Goal: Task Accomplishment & Management: Use online tool/utility

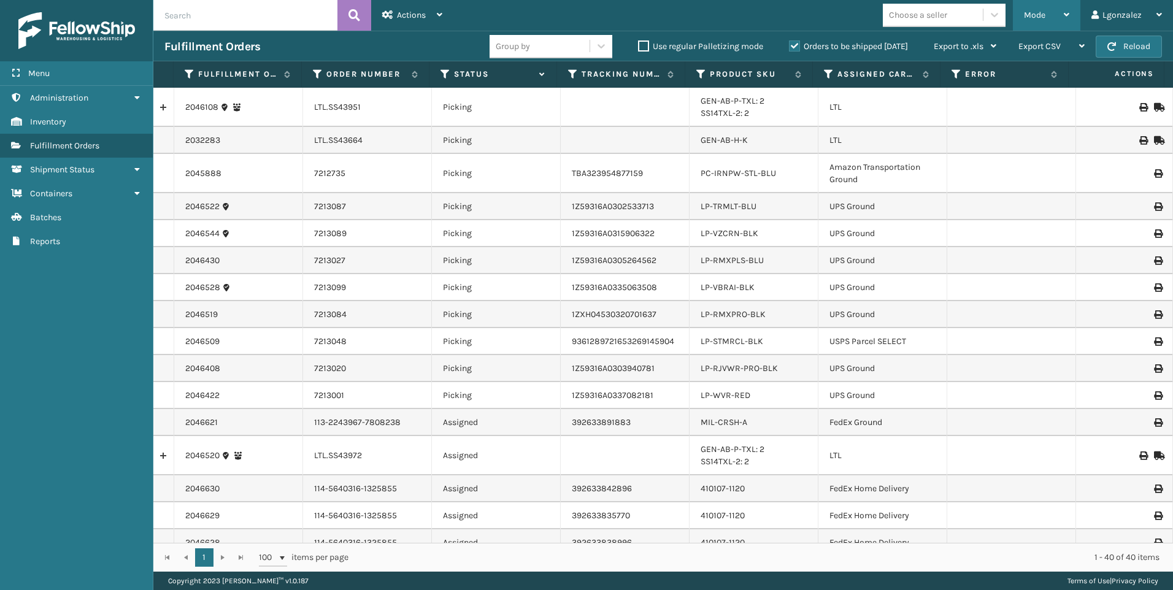
click at [1080, 21] on div "Mode Regular Mode Picking Mode Labeling Mode Exit Scan Mode" at bounding box center [1046, 15] width 67 height 31
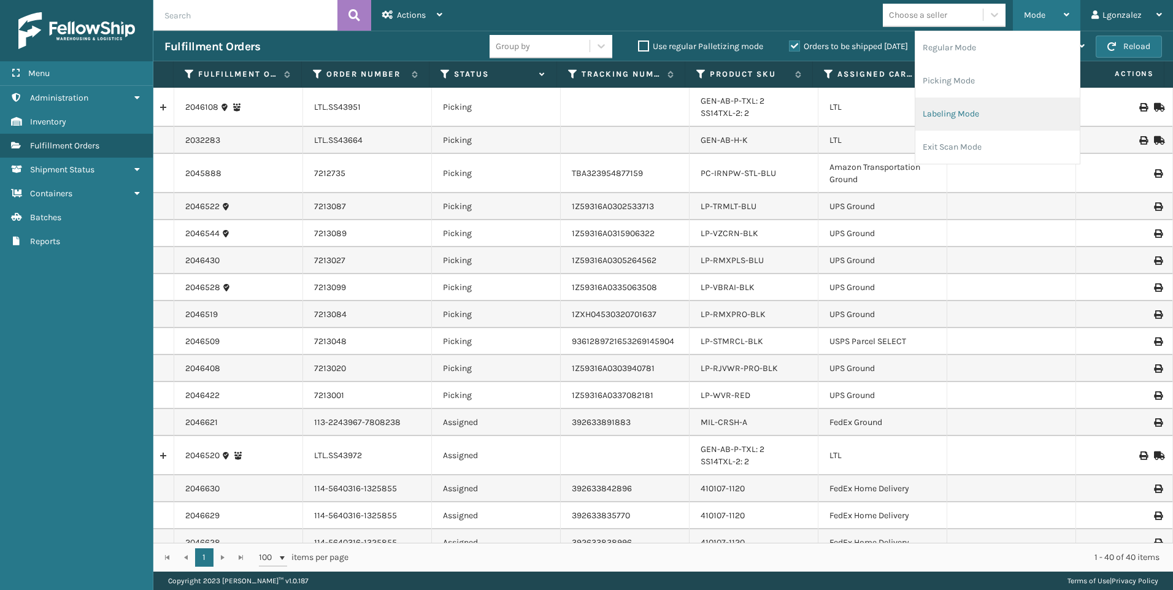
click at [999, 117] on li "Labeling Mode" at bounding box center [997, 114] width 164 height 33
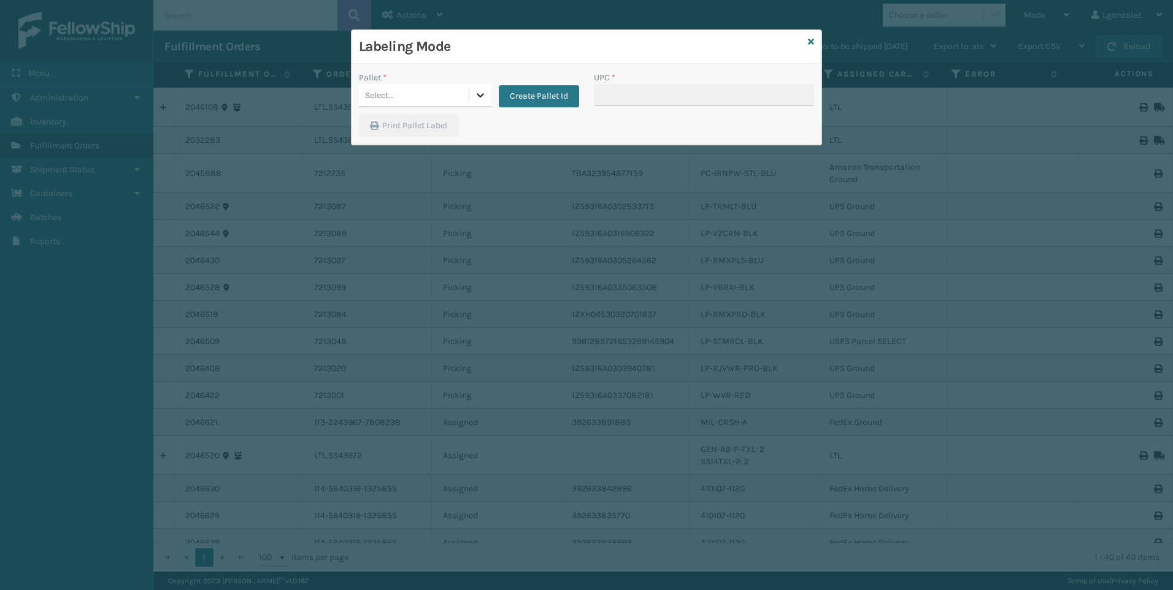
click at [475, 100] on icon at bounding box center [480, 95] width 12 height 12
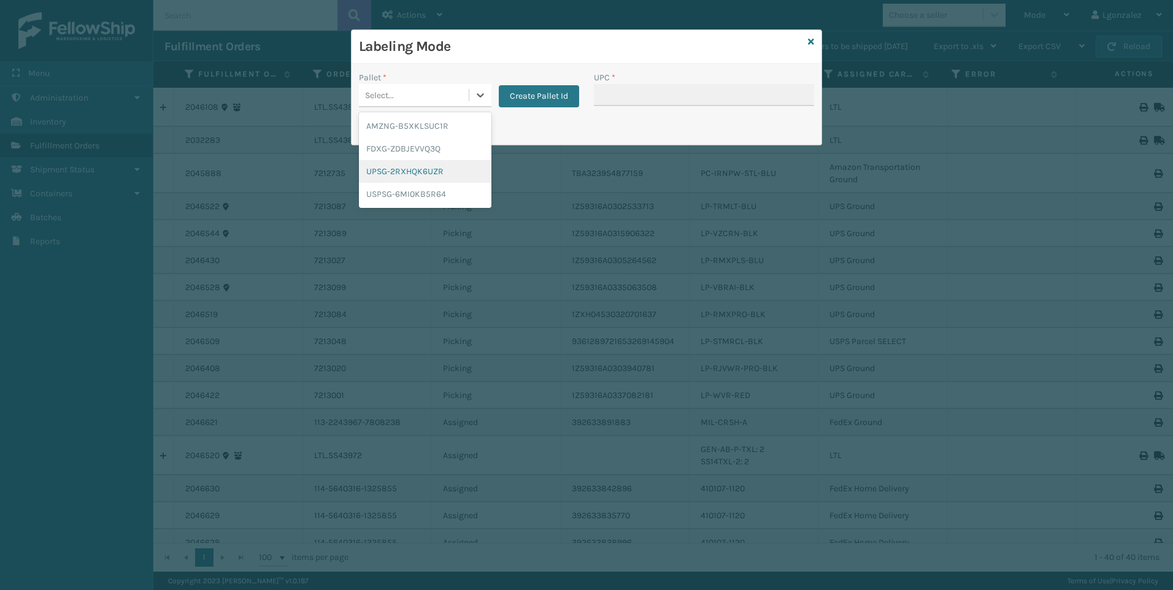
click at [414, 174] on div "UPSG-2RXHQK6UZR" at bounding box center [425, 171] width 132 height 23
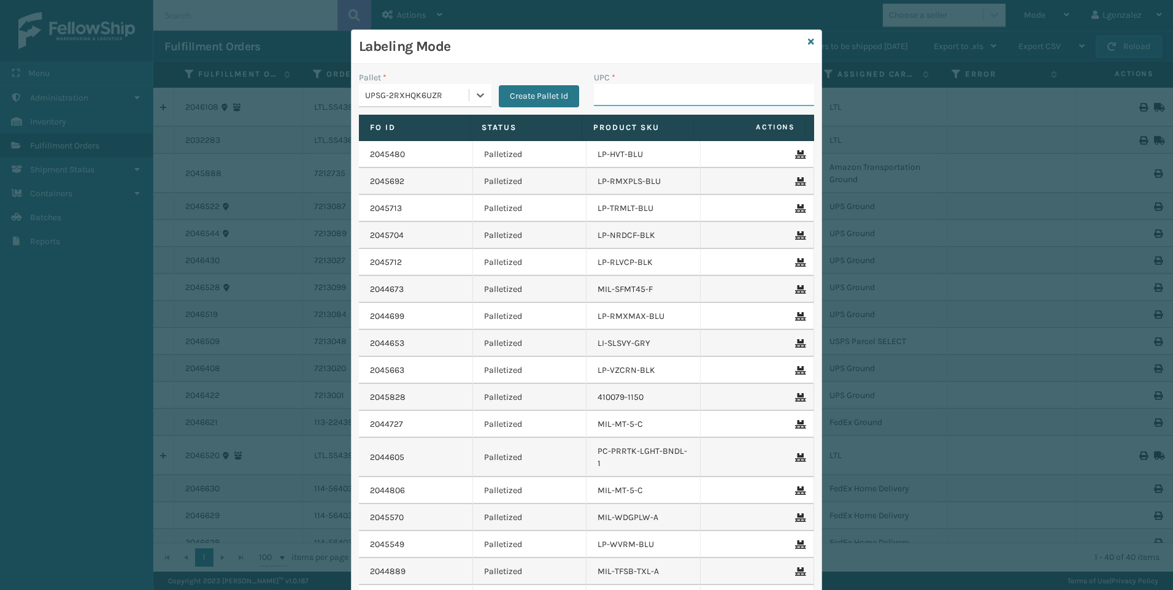
click at [618, 99] on input "UPC *" at bounding box center [704, 95] width 220 height 22
type input "810090930800"
type input "lp-wvr-red"
type input "LP-RJVWR-PRO-BLK"
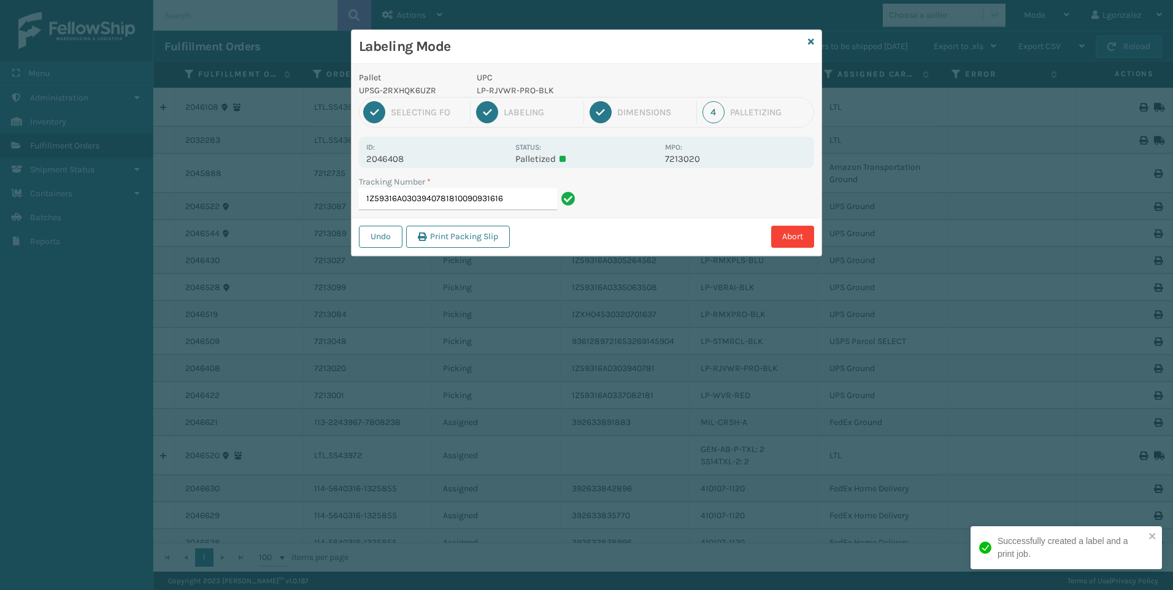
type input "1Z59316A0303940781810090931616"
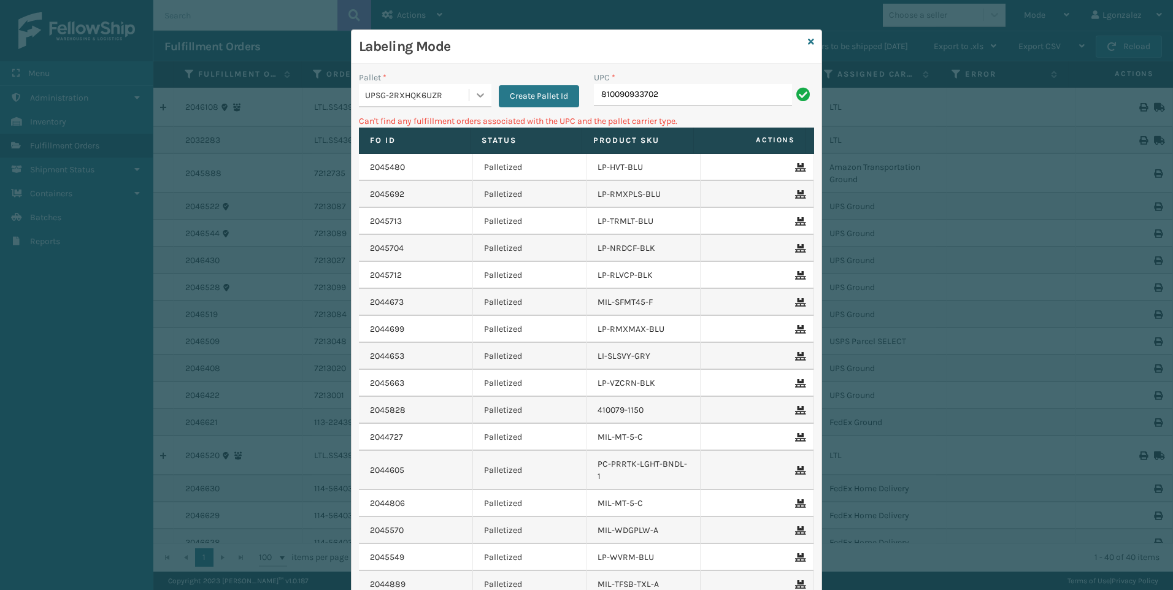
click at [477, 91] on icon at bounding box center [480, 95] width 12 height 12
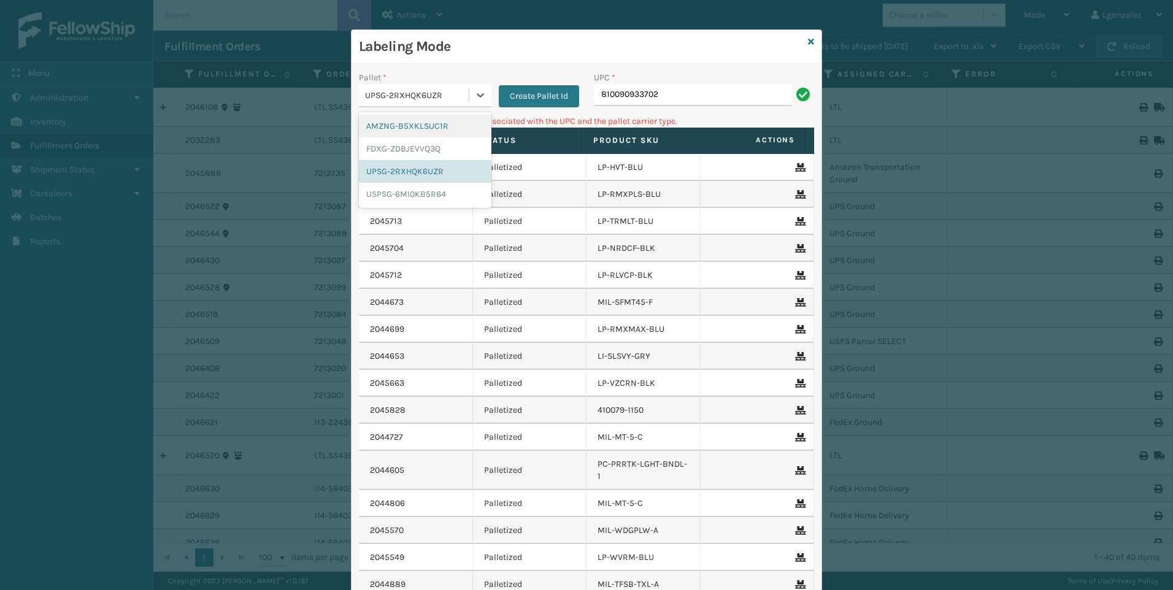
click at [414, 122] on div "AMZNG-B5XKLSUC1R" at bounding box center [425, 126] width 132 height 23
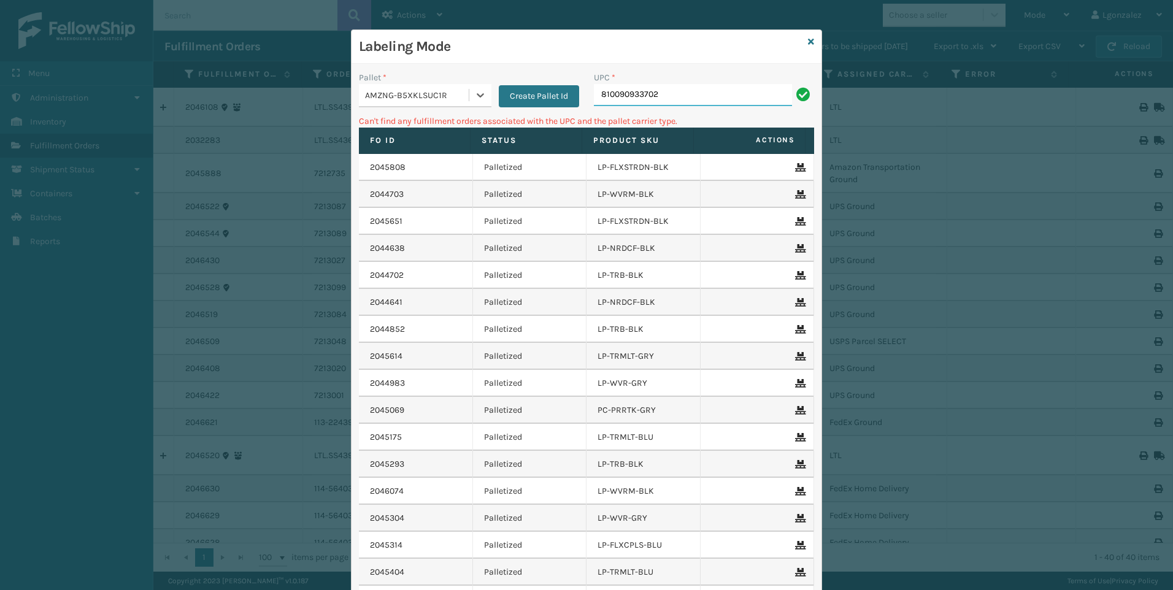
click at [661, 99] on input "810090933702" at bounding box center [693, 95] width 198 height 22
click at [475, 96] on icon at bounding box center [480, 95] width 12 height 12
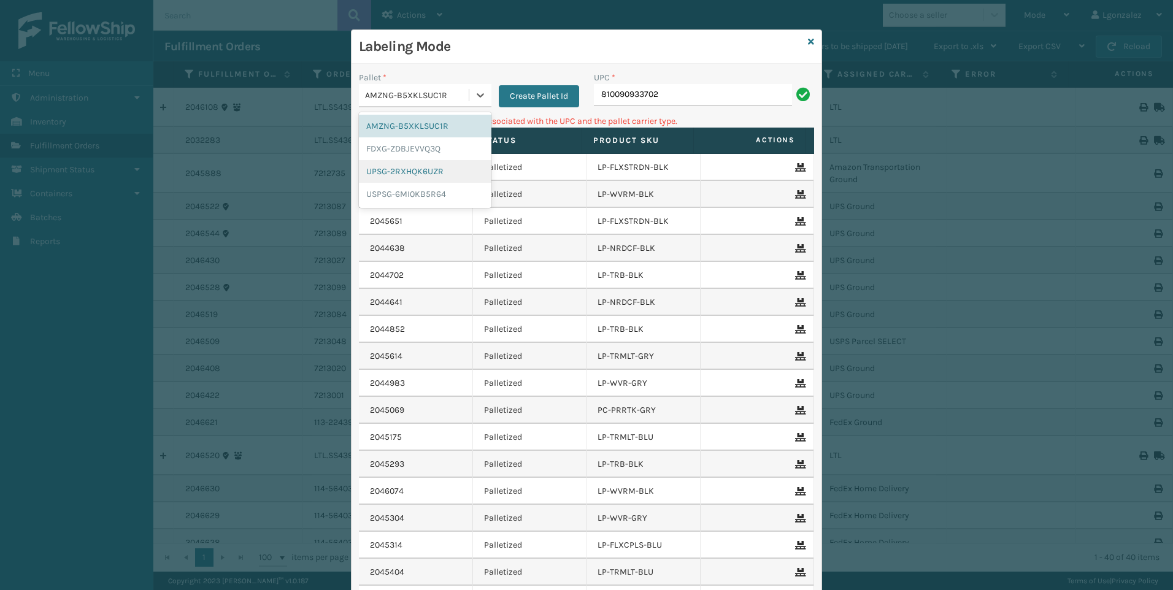
click at [445, 180] on div "UPSG-2RXHQK6UZR" at bounding box center [425, 171] width 132 height 23
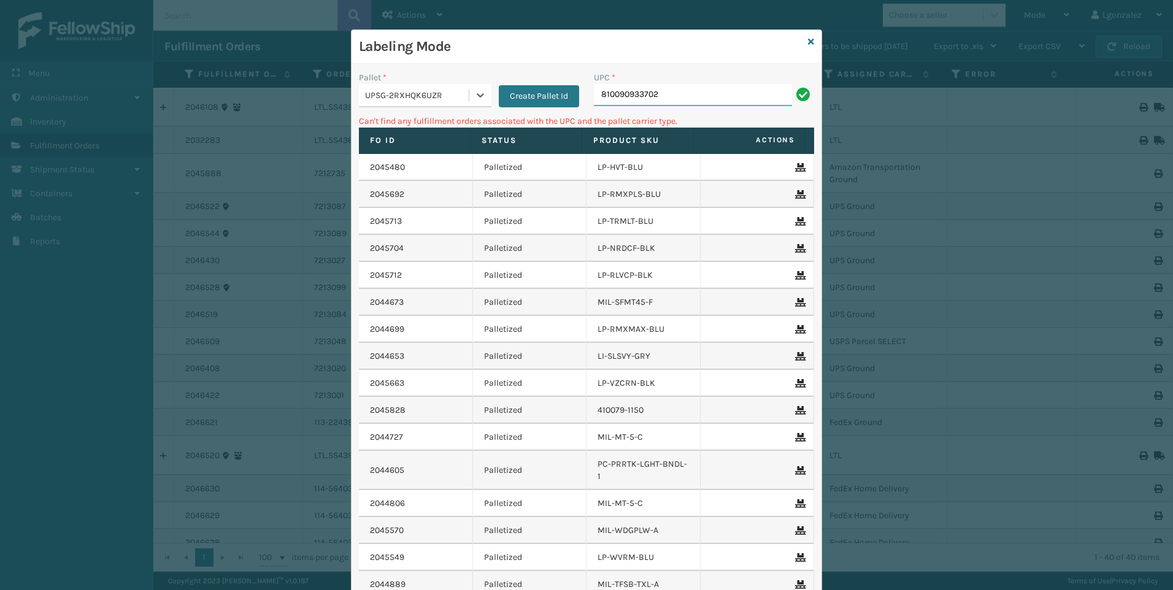
click at [694, 99] on input "810090933702" at bounding box center [693, 95] width 198 height 22
click at [474, 93] on icon at bounding box center [480, 95] width 12 height 12
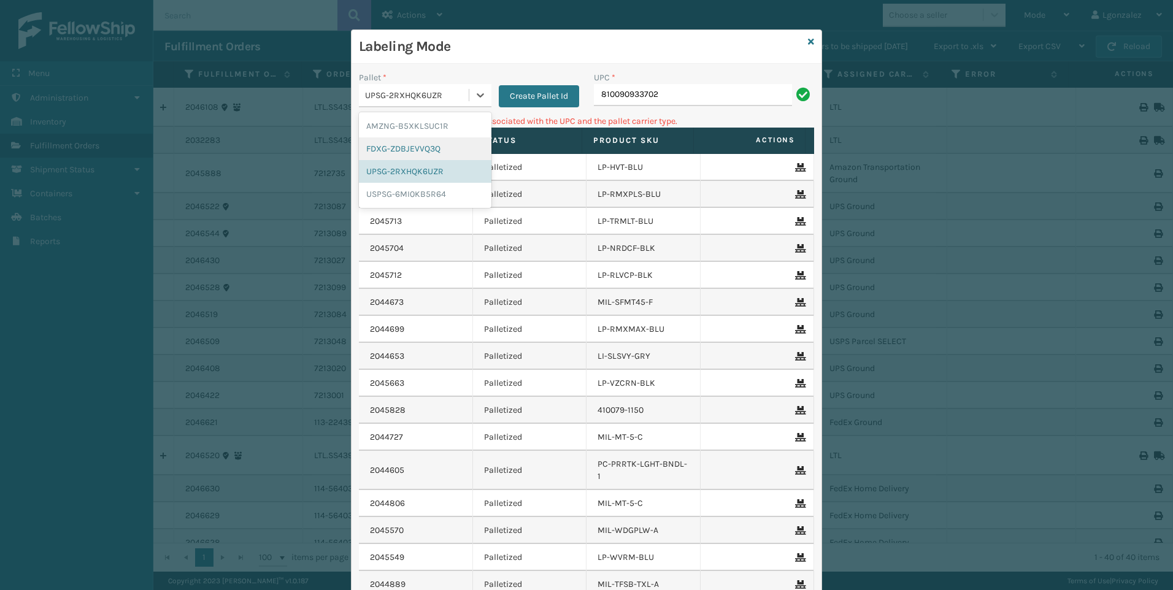
click at [444, 143] on div "FDXG-ZDBJEVVQ3Q" at bounding box center [425, 148] width 132 height 23
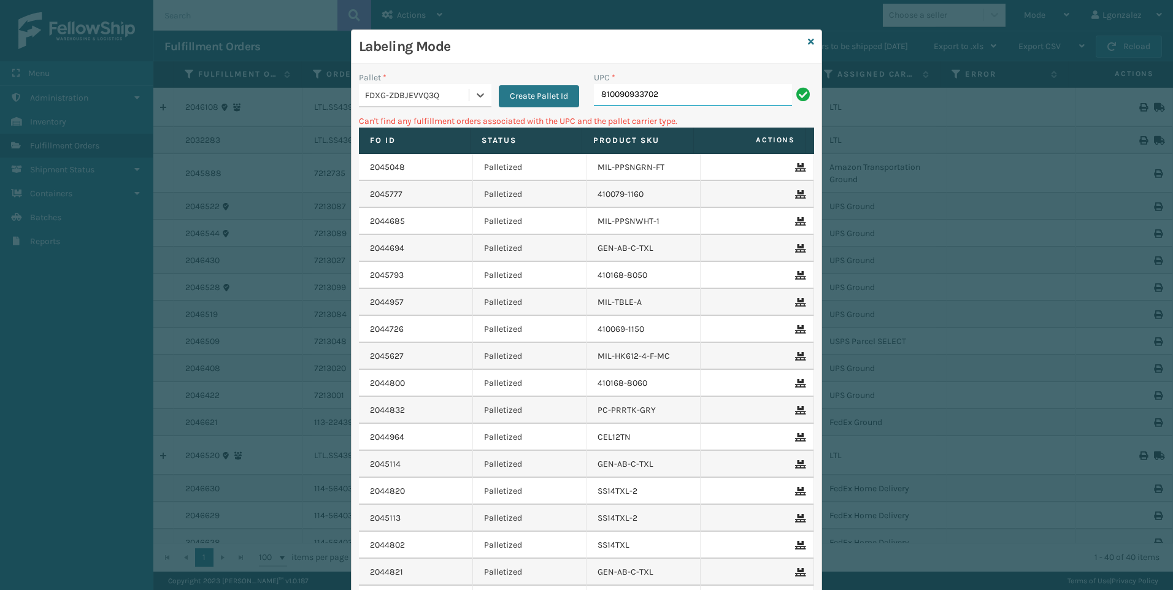
click at [659, 95] on input "810090933702" at bounding box center [693, 95] width 198 height 22
click at [474, 96] on icon at bounding box center [480, 95] width 12 height 12
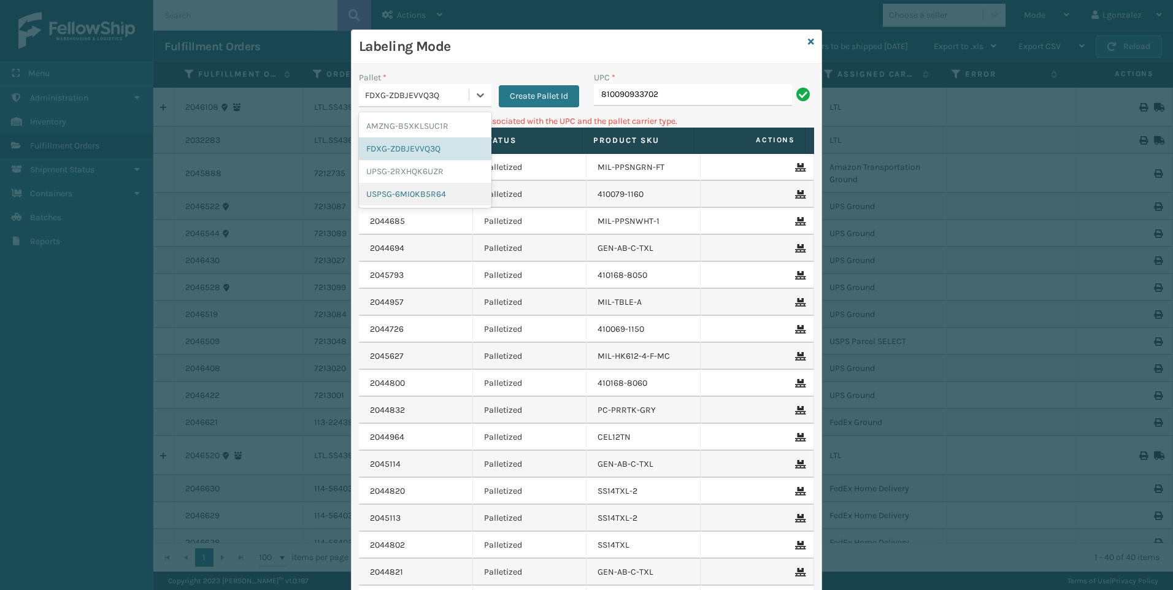
click at [450, 191] on div "USPSG-6MI0KB5R64" at bounding box center [425, 194] width 132 height 23
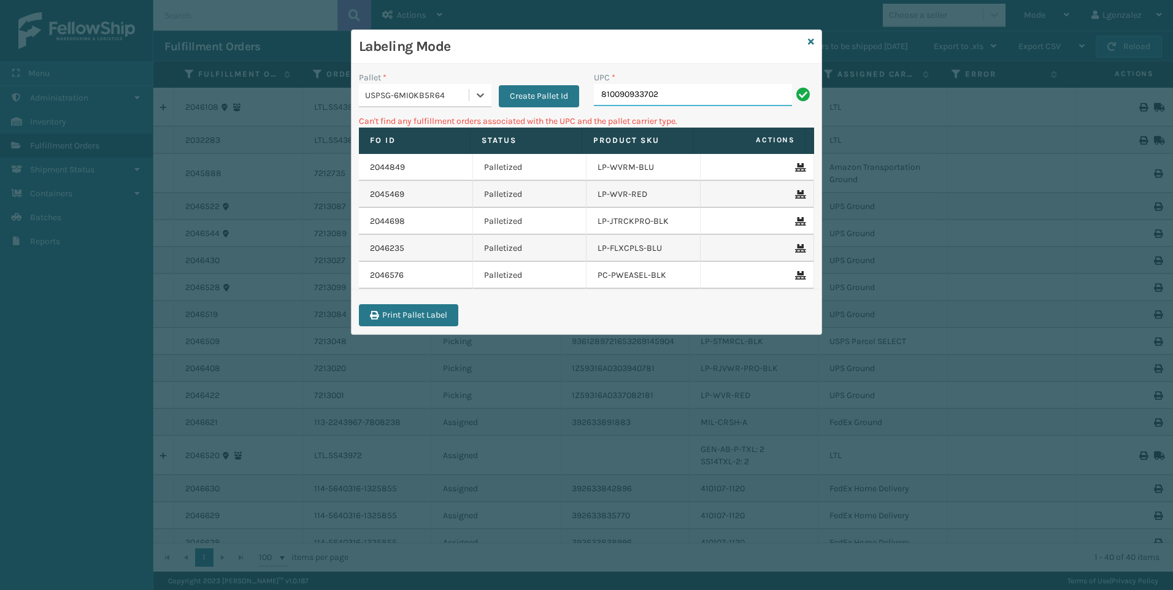
click at [670, 94] on input "810090933702" at bounding box center [693, 95] width 198 height 22
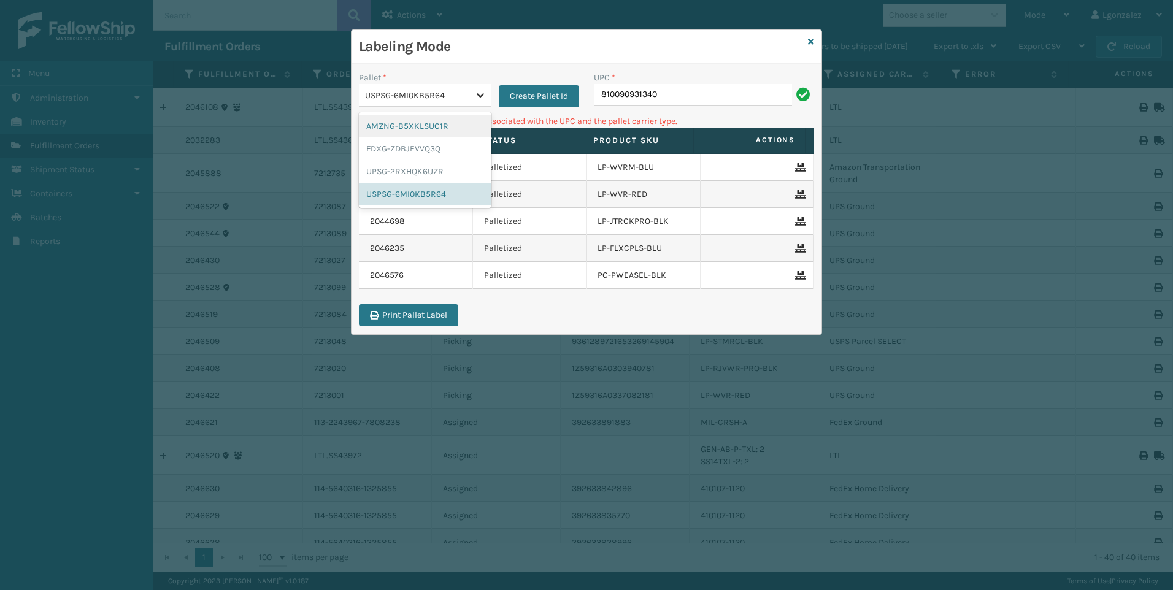
click at [483, 91] on icon at bounding box center [480, 95] width 12 height 12
click at [442, 167] on div "UPSG-2RXHQK6UZR" at bounding box center [425, 171] width 132 height 23
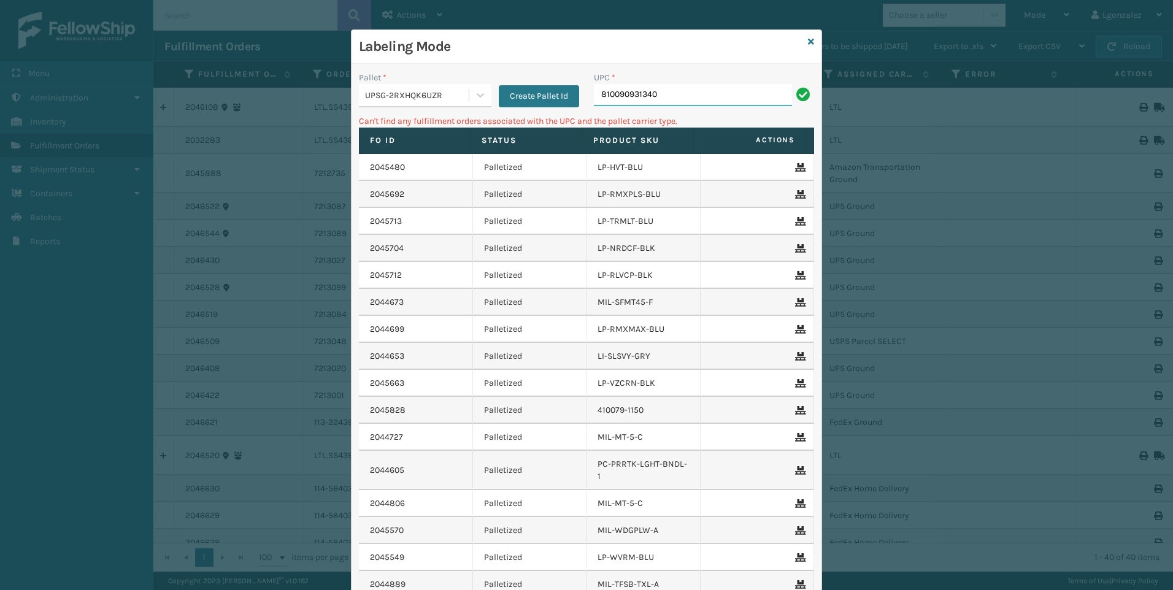
click at [680, 93] on input "810090931340" at bounding box center [693, 95] width 198 height 22
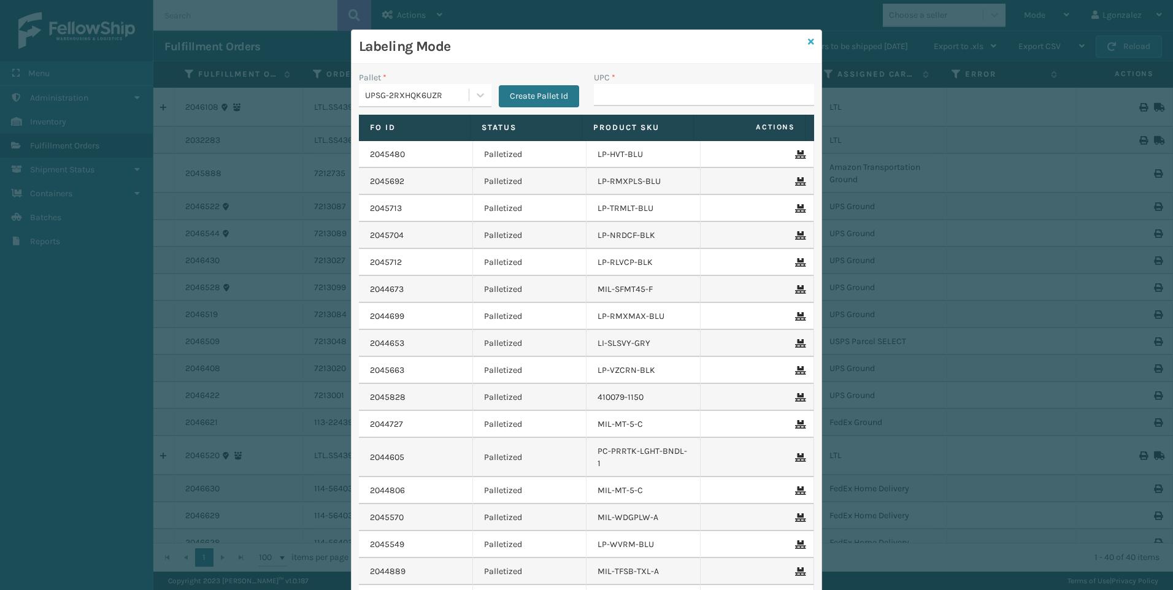
click at [808, 37] on icon at bounding box center [811, 41] width 6 height 9
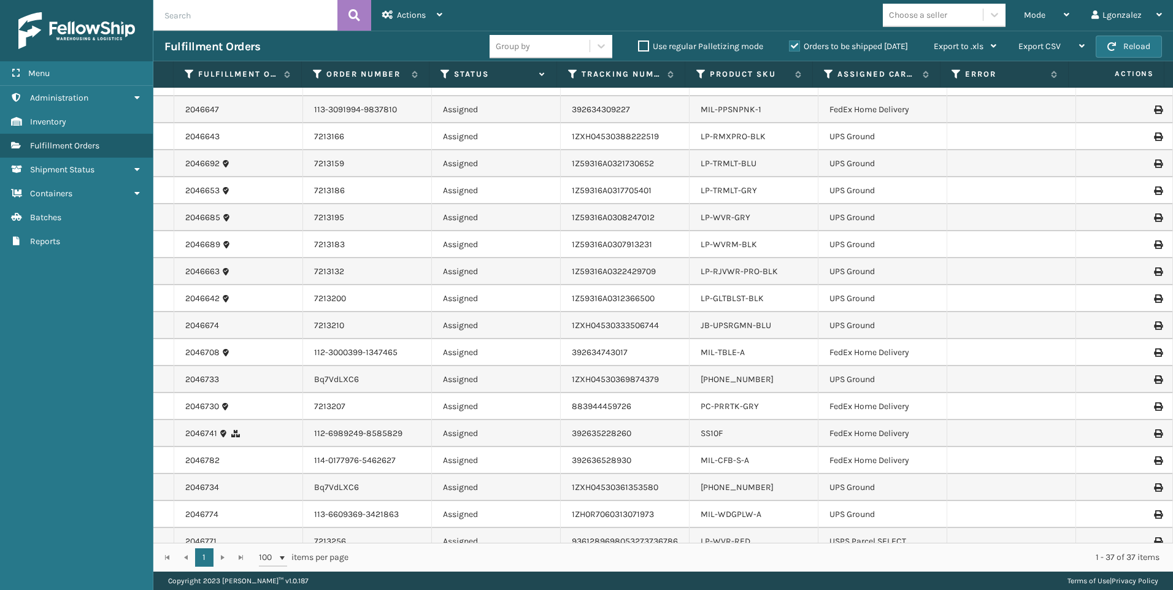
scroll to position [593, 0]
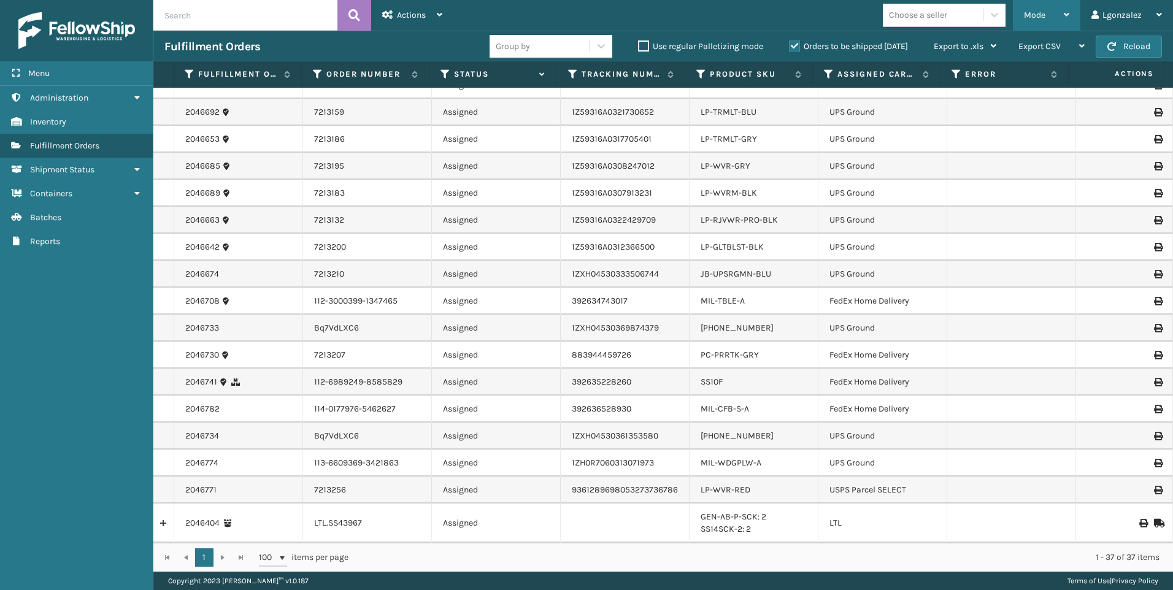
click at [1067, 20] on div "Mode" at bounding box center [1046, 15] width 45 height 31
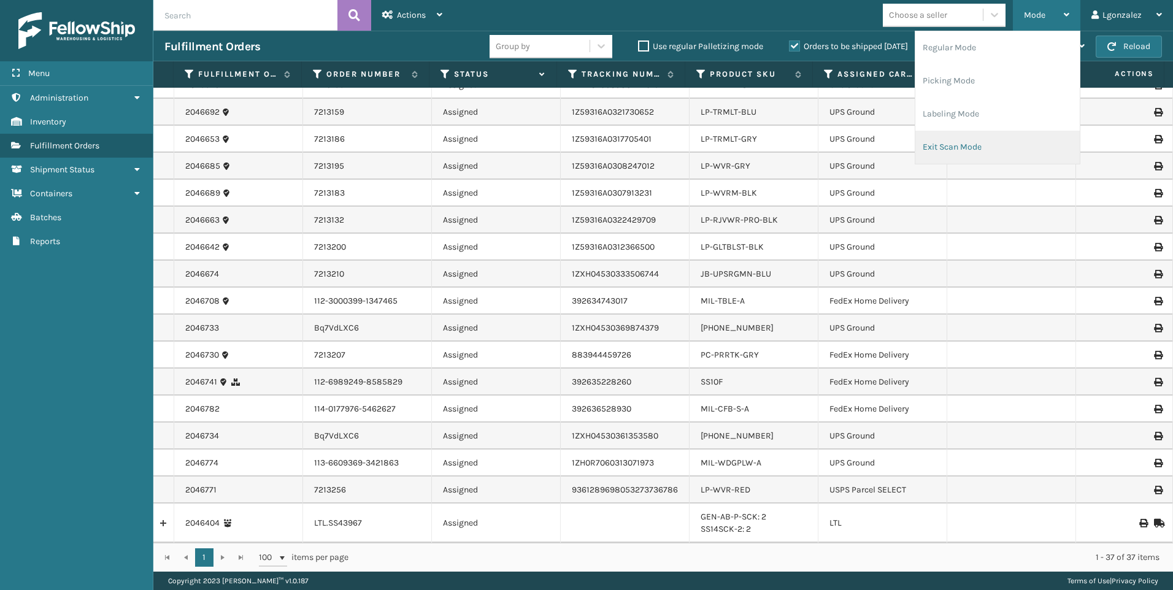
click at [970, 145] on li "Exit Scan Mode" at bounding box center [997, 147] width 164 height 33
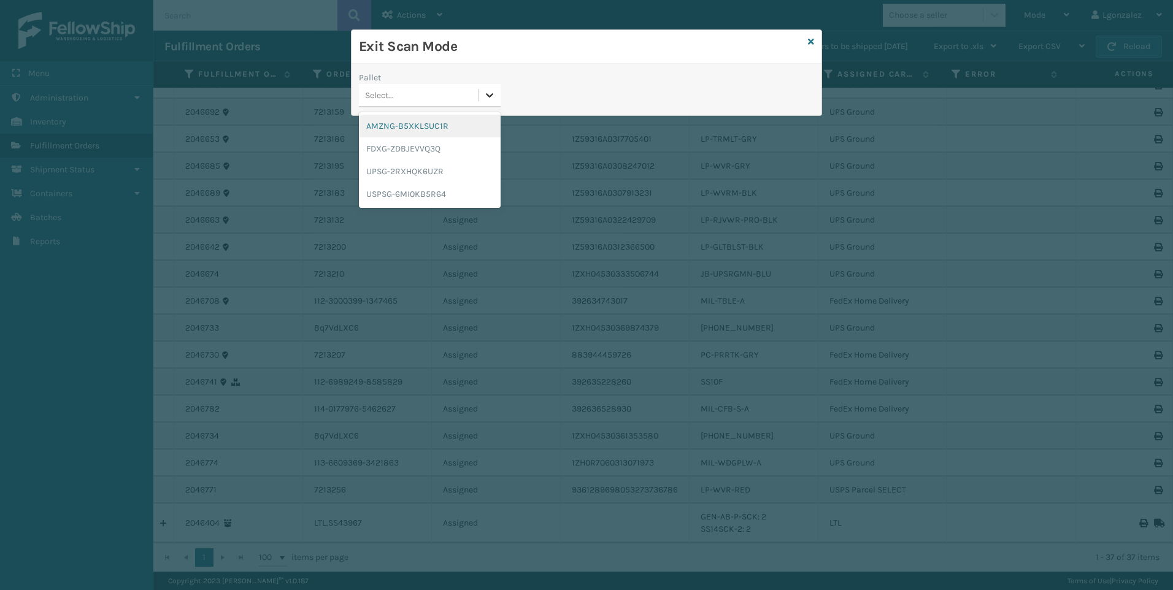
click at [483, 95] on div at bounding box center [489, 95] width 22 height 22
click at [457, 126] on div "AMZNG-B5XKLSUC1R" at bounding box center [430, 126] width 142 height 23
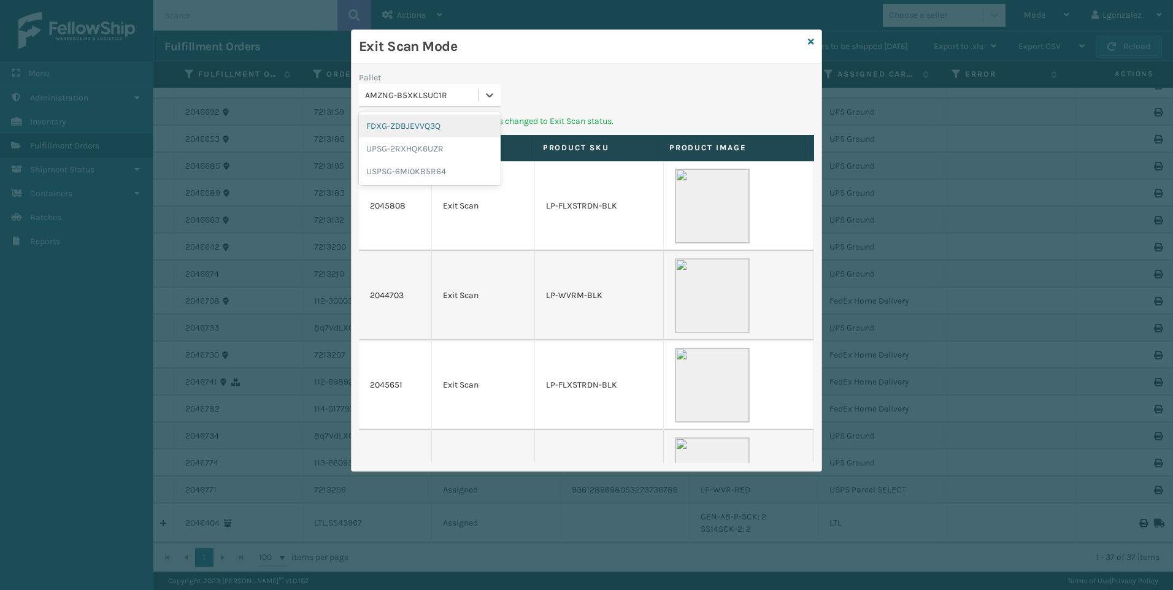
click at [492, 100] on icon at bounding box center [489, 95] width 12 height 12
click at [460, 123] on div "FDXG-ZDBJEVVQ3Q" at bounding box center [430, 126] width 142 height 23
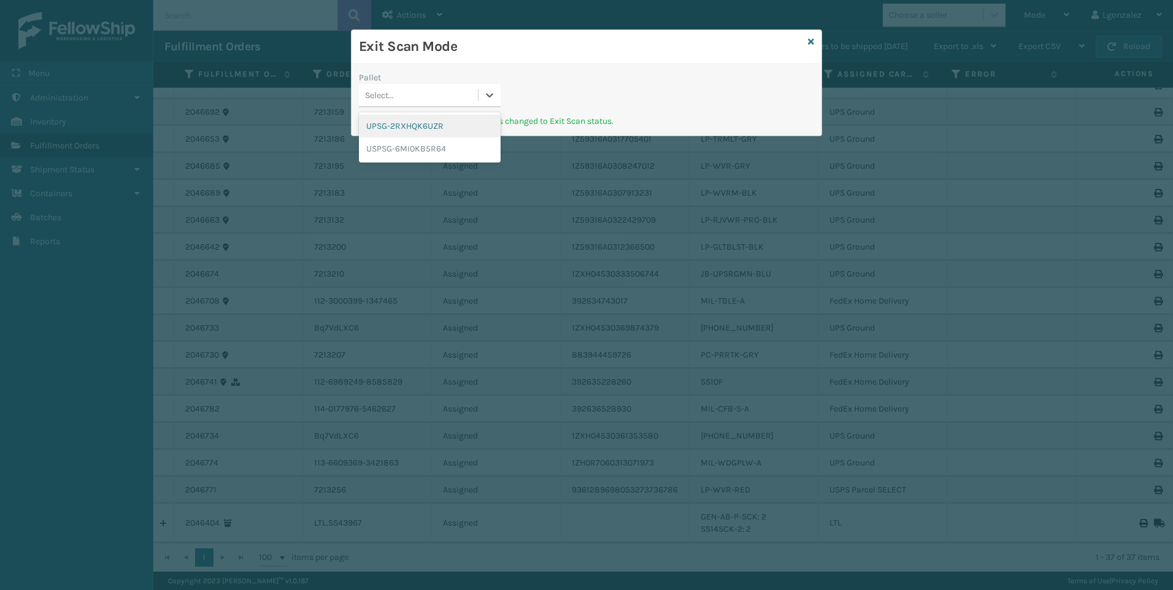
click at [484, 106] on div "Select..." at bounding box center [430, 95] width 142 height 23
click at [446, 127] on div "UPSG-2RXHQK6UZR" at bounding box center [430, 126] width 142 height 23
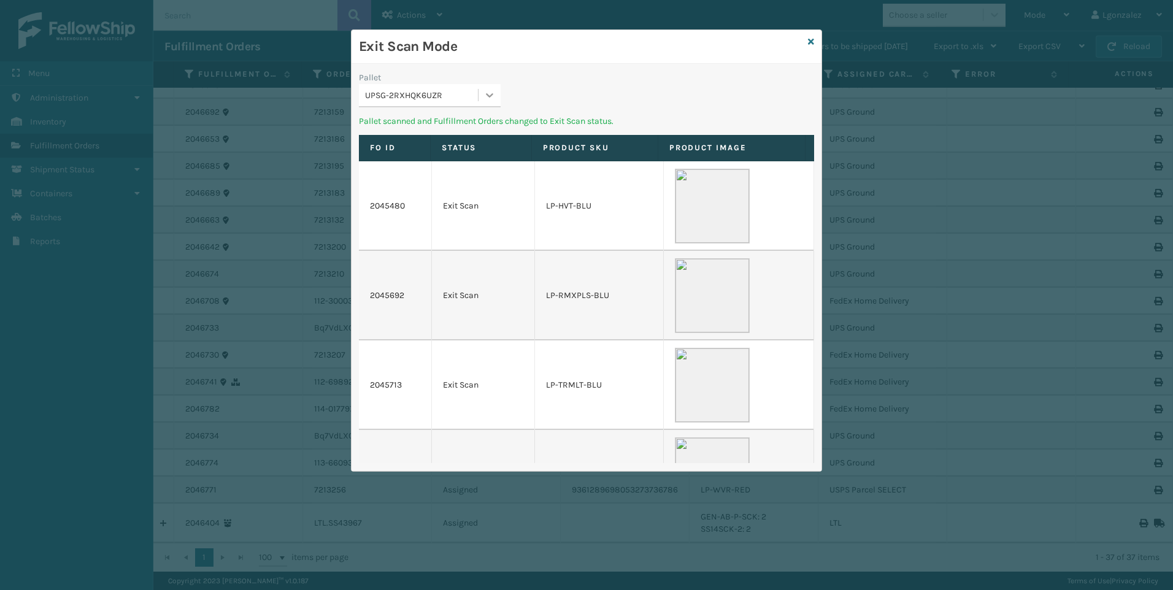
click at [488, 97] on icon at bounding box center [489, 95] width 12 height 12
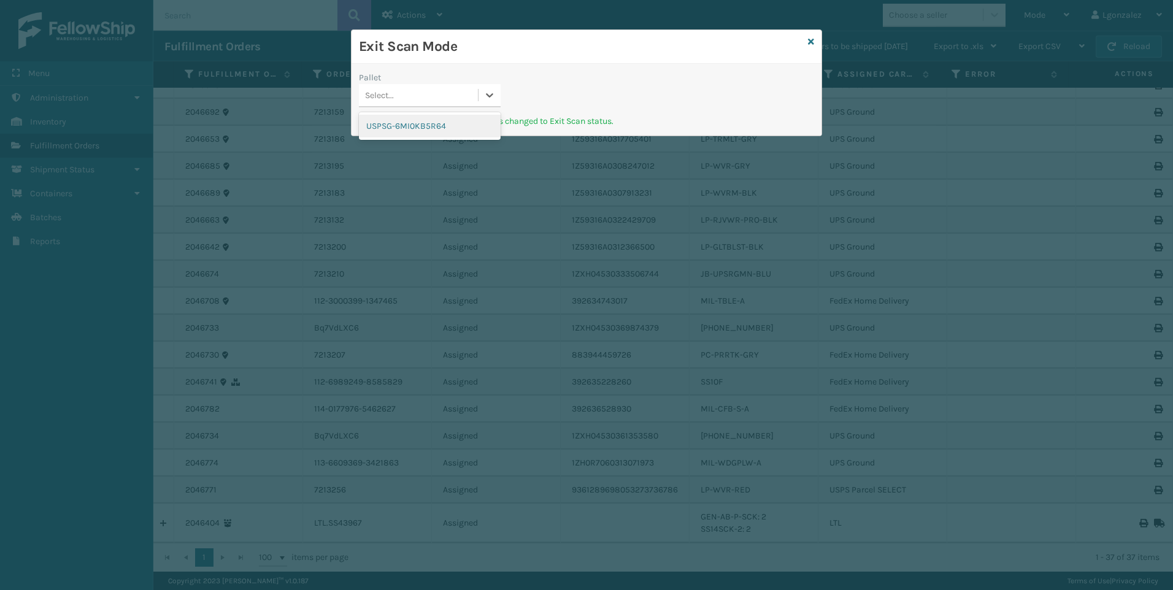
click at [466, 125] on div "USPSG-6MI0KB5R64" at bounding box center [430, 126] width 142 height 23
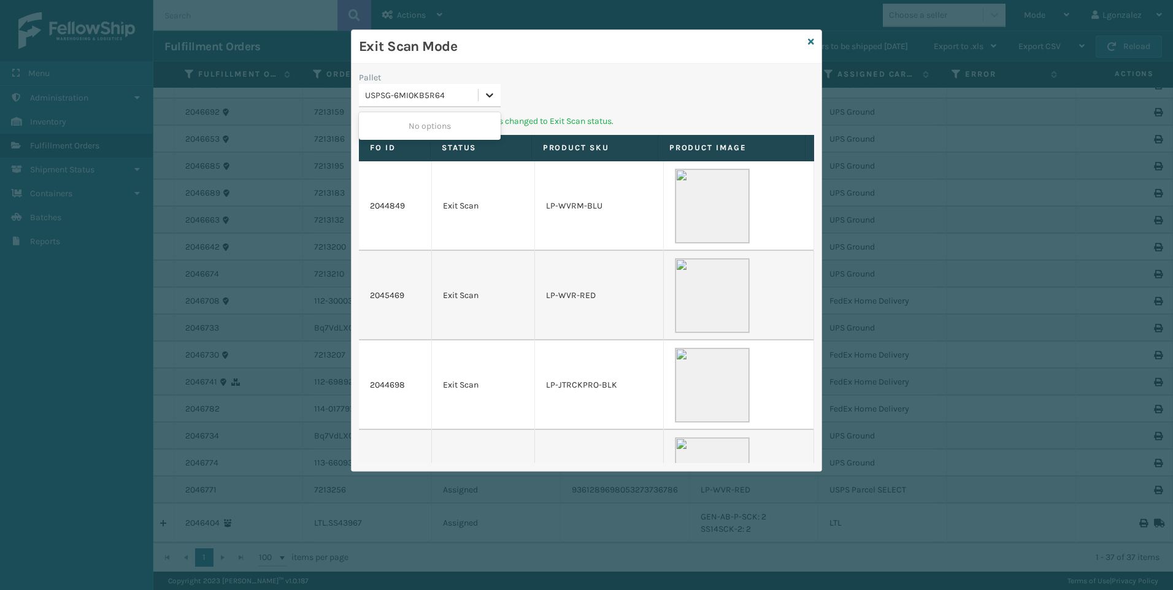
click at [486, 97] on icon at bounding box center [489, 95] width 12 height 12
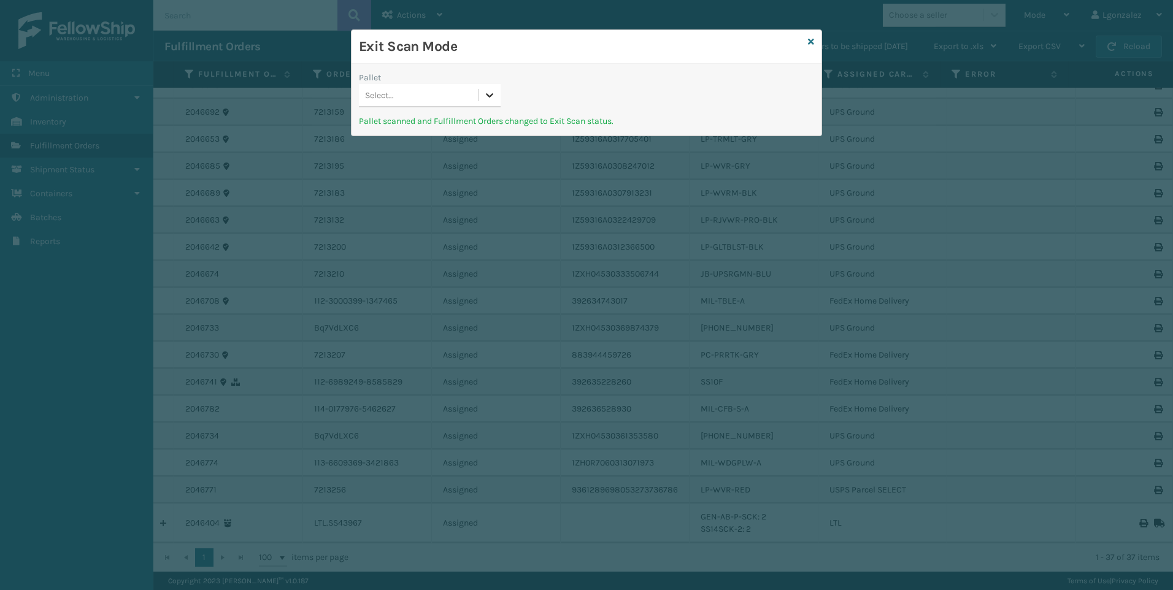
click at [487, 93] on icon at bounding box center [489, 95] width 12 height 12
click at [542, 85] on div "Pallet 0 results available. Select is focused ,type to refine list, press Down …" at bounding box center [586, 93] width 470 height 44
click at [810, 42] on icon at bounding box center [811, 41] width 6 height 9
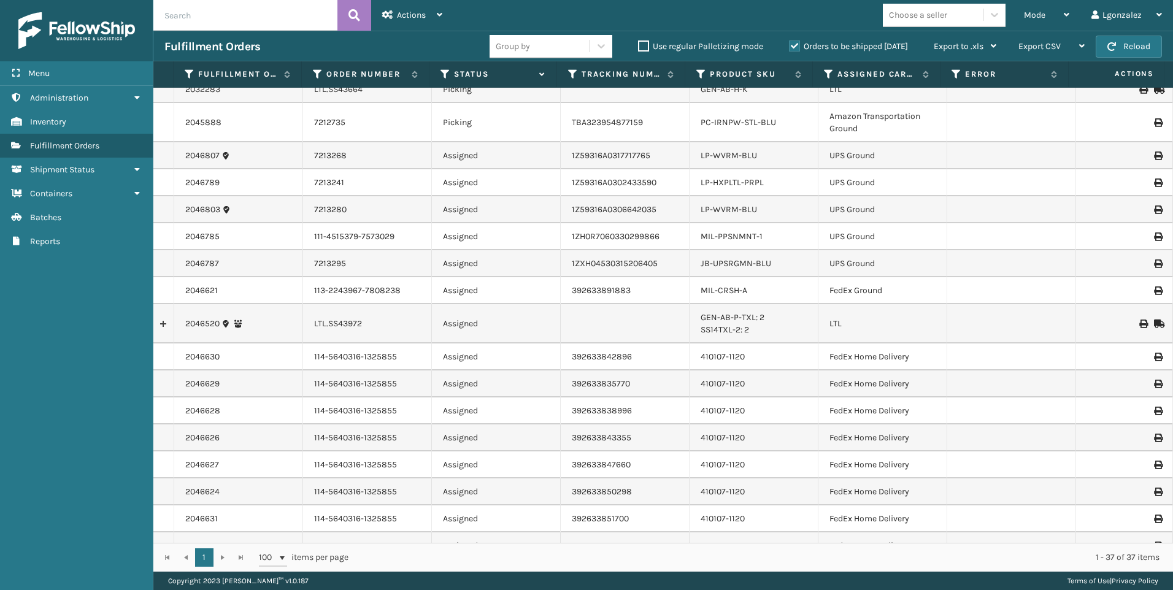
scroll to position [0, 0]
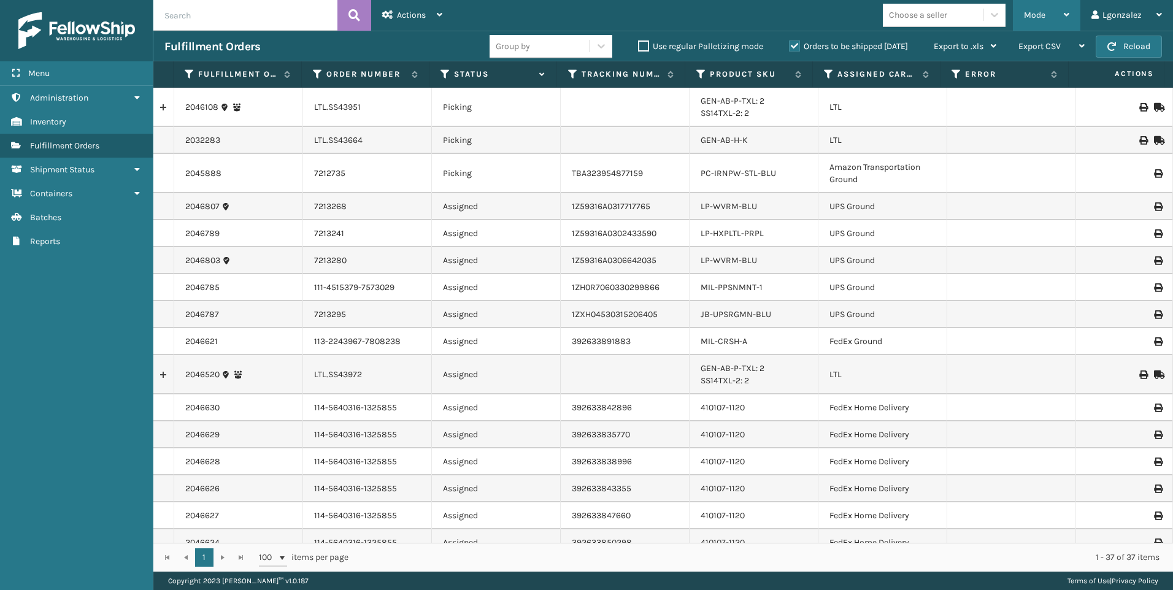
click at [1046, 20] on div "Mode" at bounding box center [1046, 15] width 45 height 31
click at [1109, 209] on div at bounding box center [1124, 206] width 74 height 9
click at [1150, 14] on div "Lgonzalez" at bounding box center [1126, 15] width 71 height 31
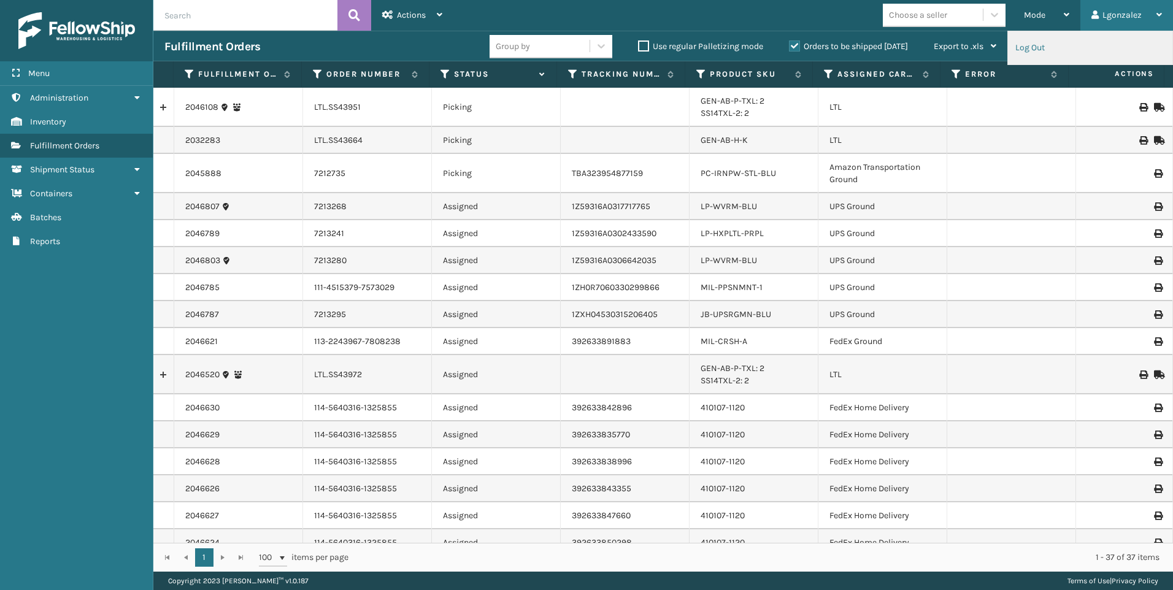
click at [1032, 51] on li "Log Out" at bounding box center [1090, 47] width 164 height 33
